Goal: Task Accomplishment & Management: Use online tool/utility

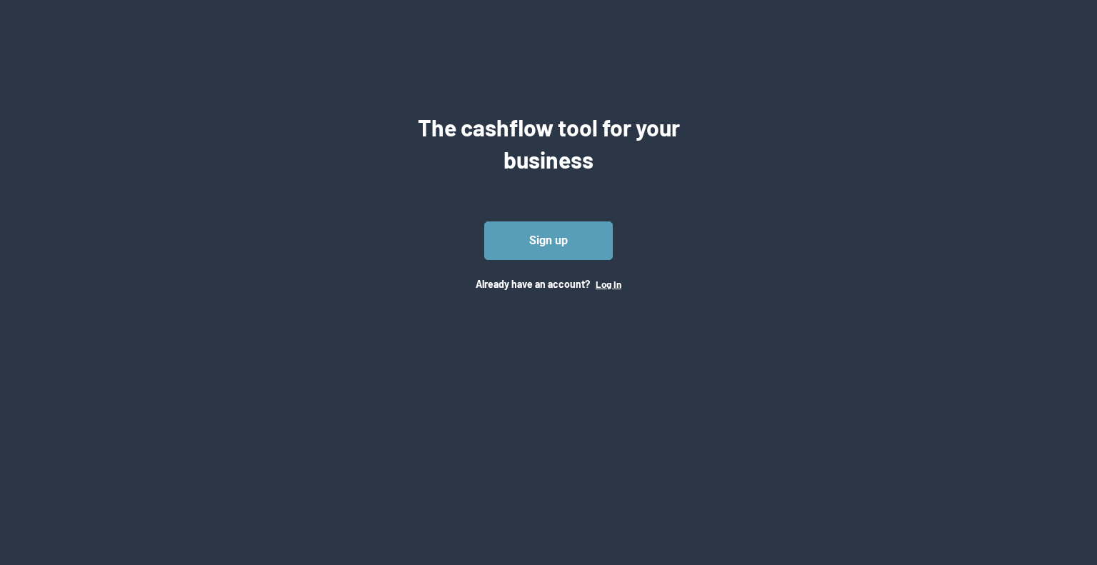
click at [600, 279] on button "Log In" at bounding box center [609, 284] width 26 height 11
click at [606, 285] on button "Log In" at bounding box center [609, 284] width 26 height 11
